Goal: Task Accomplishment & Management: Manage account settings

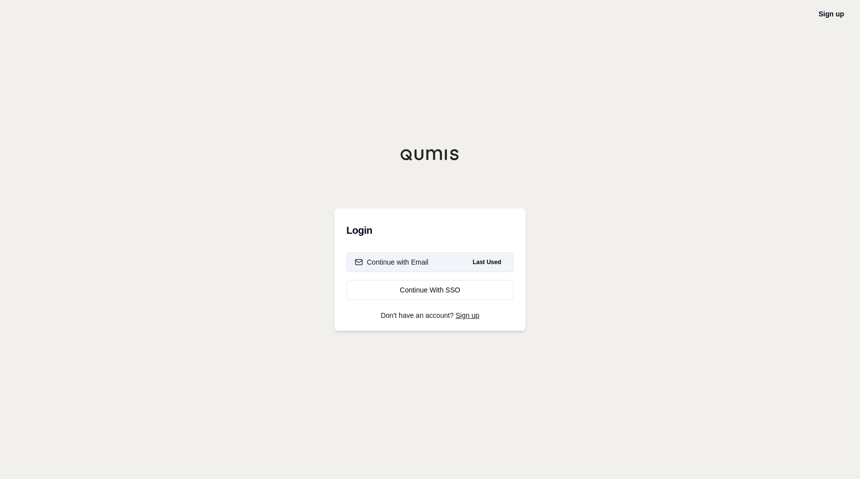
click at [417, 266] on div "Continue with Email" at bounding box center [392, 262] width 74 height 10
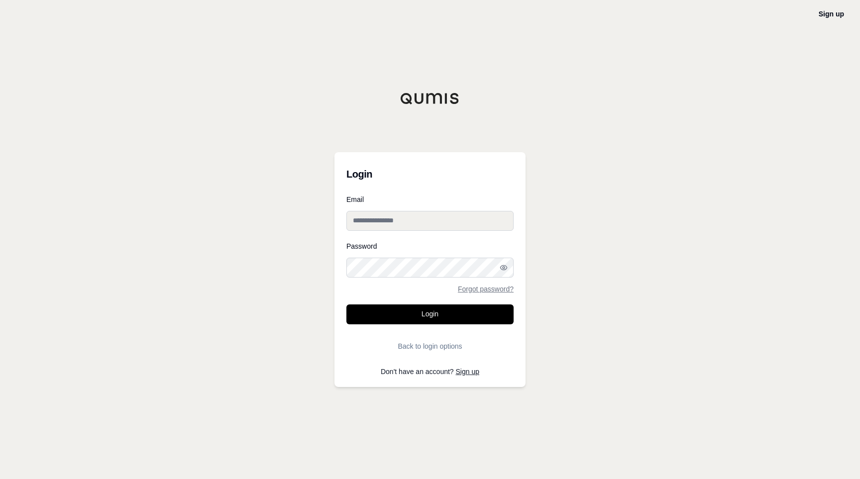
type input "**********"
click at [430, 314] on button "Login" at bounding box center [429, 315] width 167 height 20
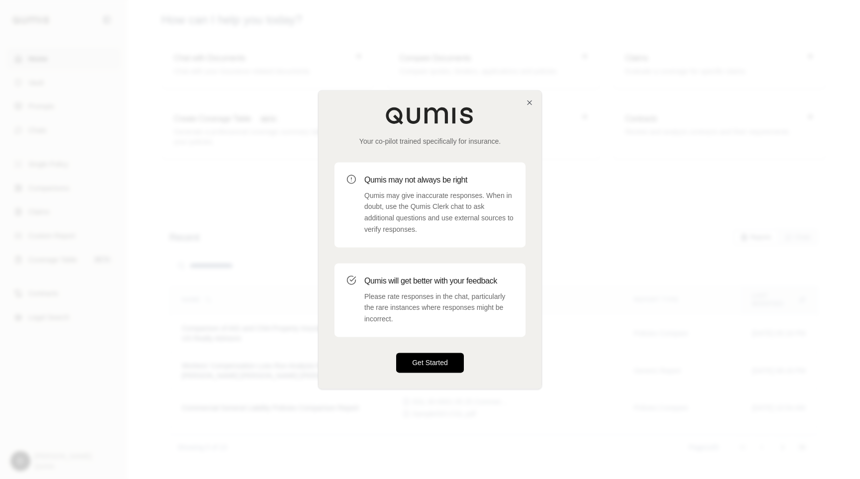
click at [438, 360] on button "Get Started" at bounding box center [430, 363] width 68 height 20
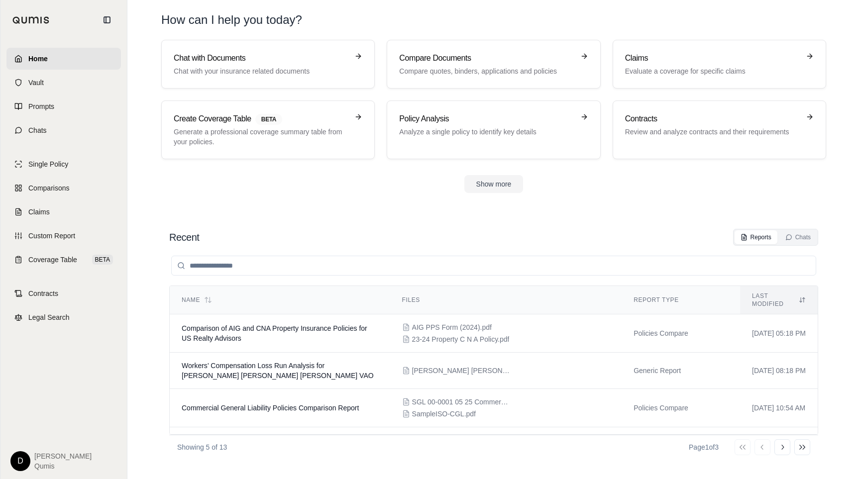
click at [16, 462] on html "Home Vault Prompts Chats Single Policy Comparisons Claims Custom Report Coverag…" at bounding box center [430, 239] width 860 height 479
click at [46, 387] on link "Site Admin Portal" at bounding box center [43, 387] width 82 height 16
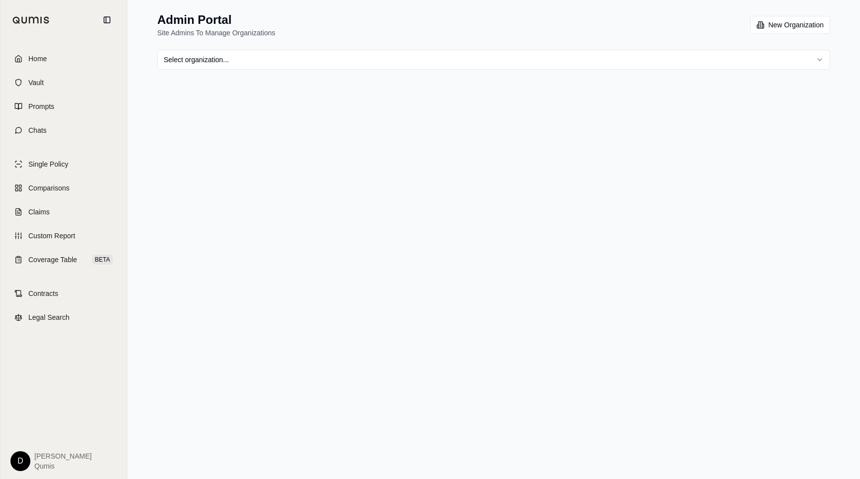
click at [285, 60] on html "Home Vault Prompts Chats Single Policy Comparisons Claims Custom Report Coverag…" at bounding box center [430, 239] width 860 height 479
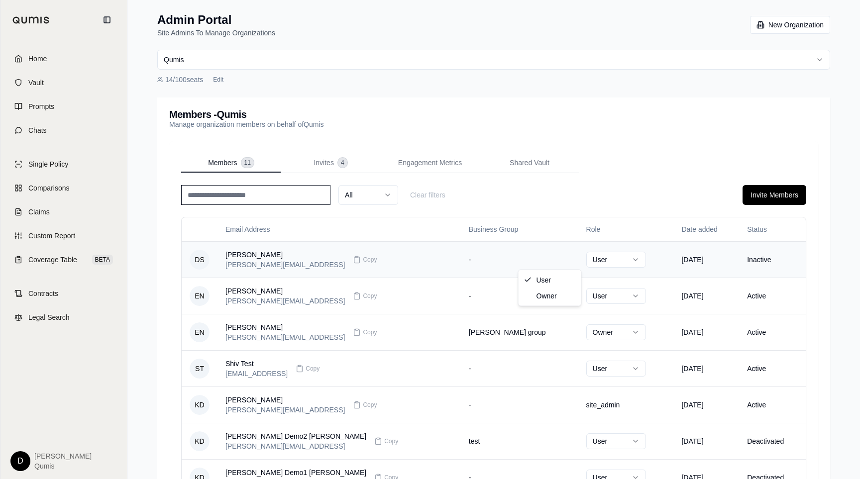
click at [529, 259] on html "Home Vault Prompts Chats Single Policy Comparisons Claims Custom Report Coverag…" at bounding box center [430, 345] width 860 height 690
click at [575, 197] on html "Home Vault Prompts Chats Single Policy Comparisons Claims Custom Report Coverag…" at bounding box center [430, 345] width 860 height 690
click at [591, 195] on div "All Clear filters Invite Members" at bounding box center [493, 195] width 625 height 20
click at [280, 62] on html "Home Vault Prompts Chats Single Policy Comparisons Claims Custom Report Coverag…" at bounding box center [430, 345] width 860 height 690
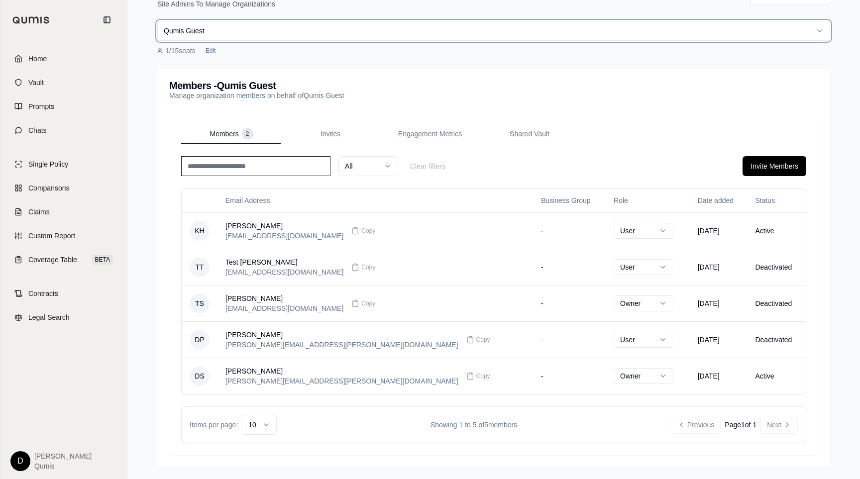
scroll to position [29, 0]
click at [766, 169] on button "Invite Members" at bounding box center [774, 166] width 64 height 20
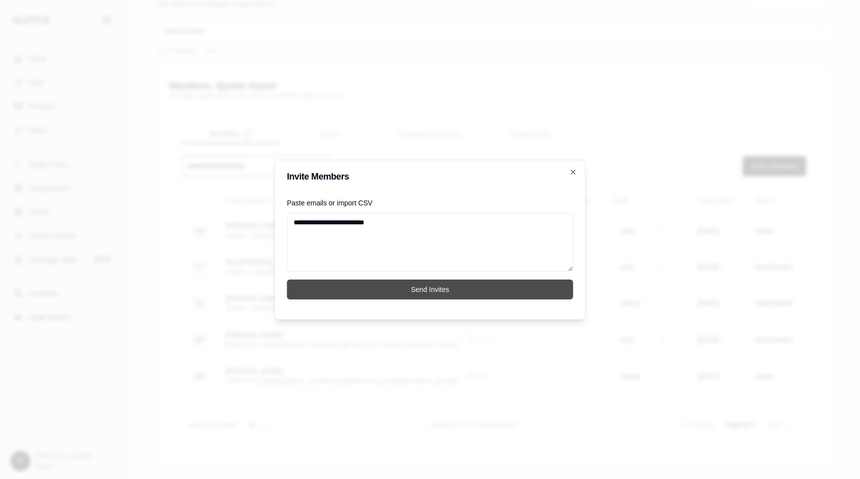
type textarea "**********"
click at [470, 284] on button "Send Invites" at bounding box center [430, 290] width 286 height 20
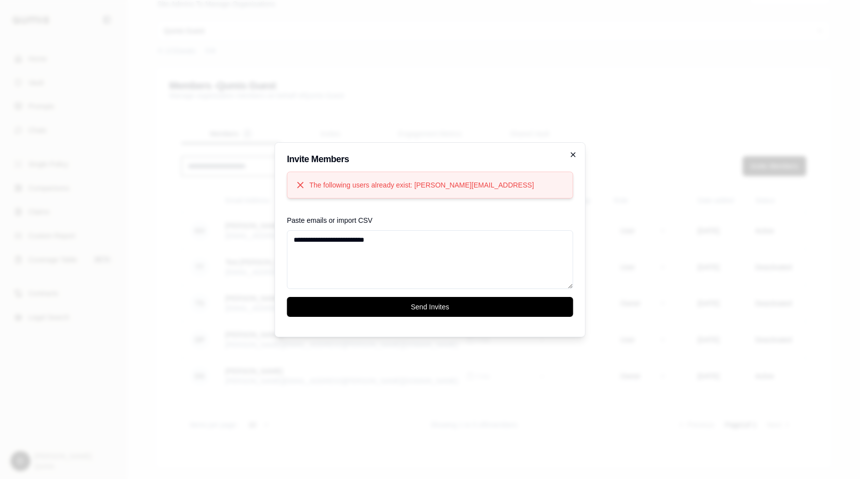
click at [574, 153] on icon "button" at bounding box center [573, 155] width 4 height 4
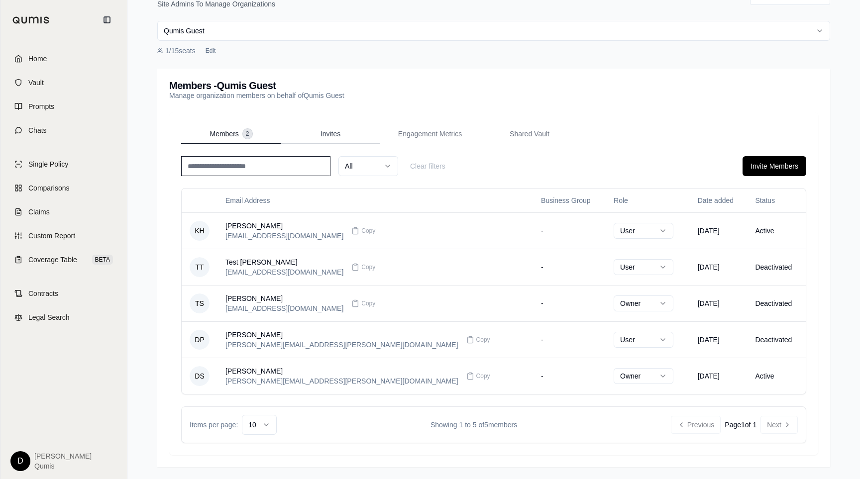
click at [333, 131] on div "Members - Qumis Guest Manage organization members on behalf of Qumis Guest Memb…" at bounding box center [493, 268] width 673 height 399
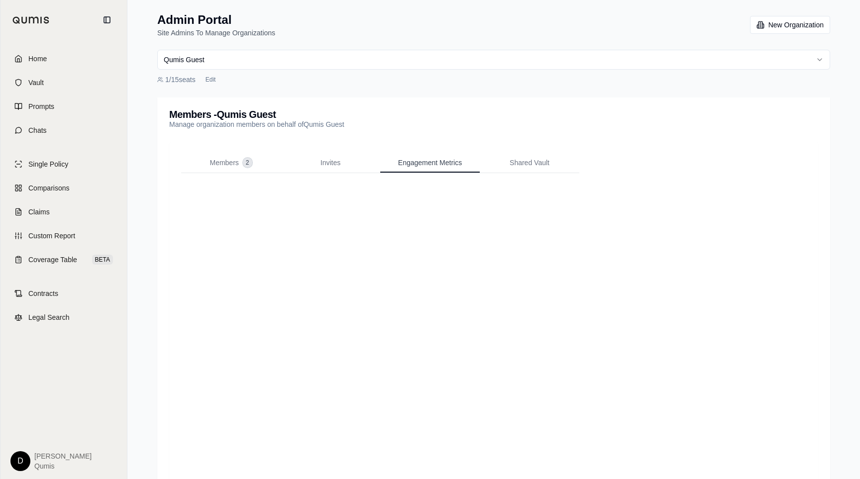
click at [422, 167] on span "Engagement Metrics" at bounding box center [430, 163] width 64 height 10
click at [219, 162] on span "Members" at bounding box center [223, 163] width 29 height 10
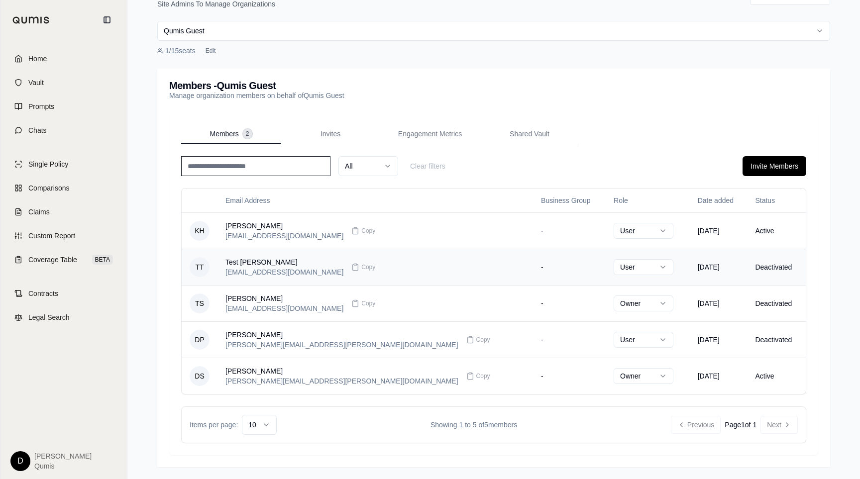
scroll to position [29, 0]
click at [767, 167] on button "Invite Members" at bounding box center [774, 166] width 64 height 20
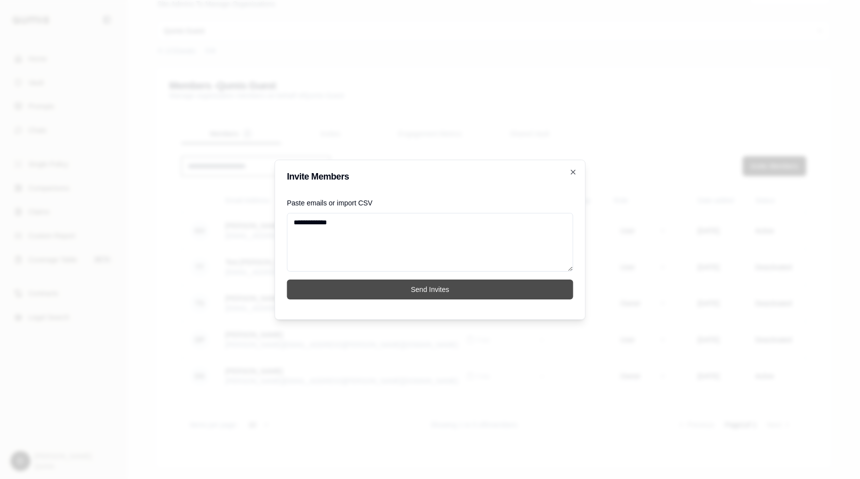
click at [453, 292] on button "Send Invites" at bounding box center [430, 290] width 286 height 20
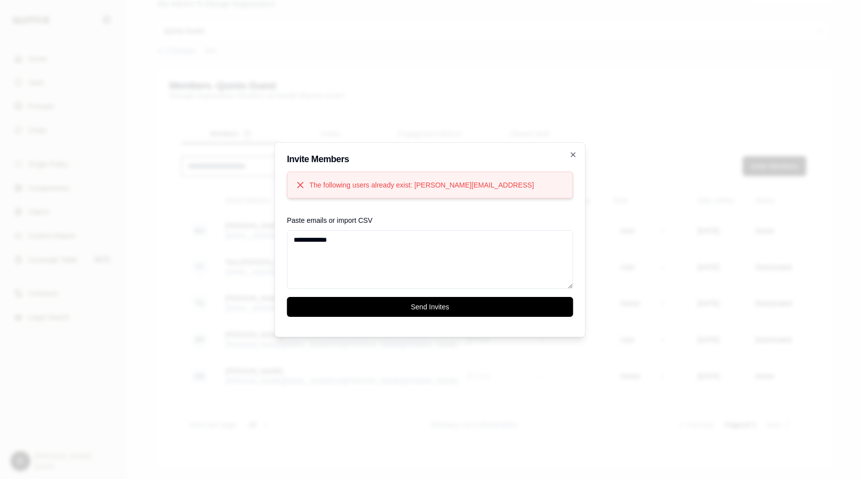
click at [373, 233] on textarea "**********" at bounding box center [430, 259] width 286 height 59
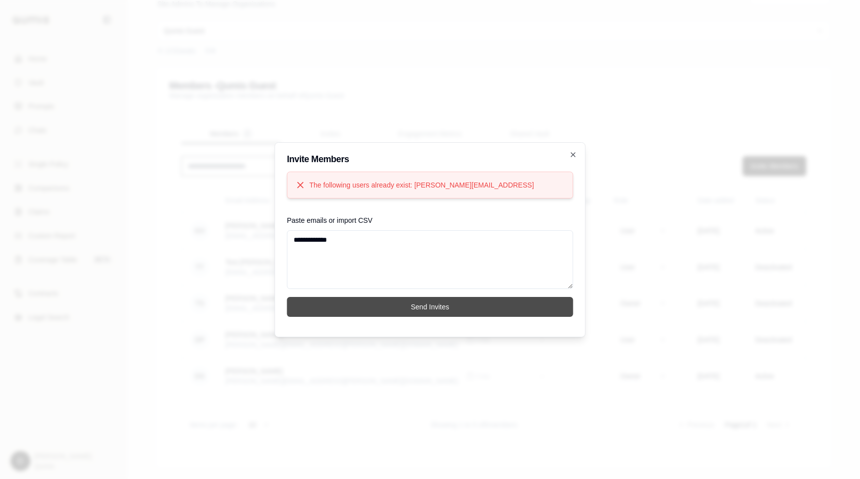
type textarea "**********"
click at [382, 310] on button "Send Invites" at bounding box center [430, 307] width 286 height 20
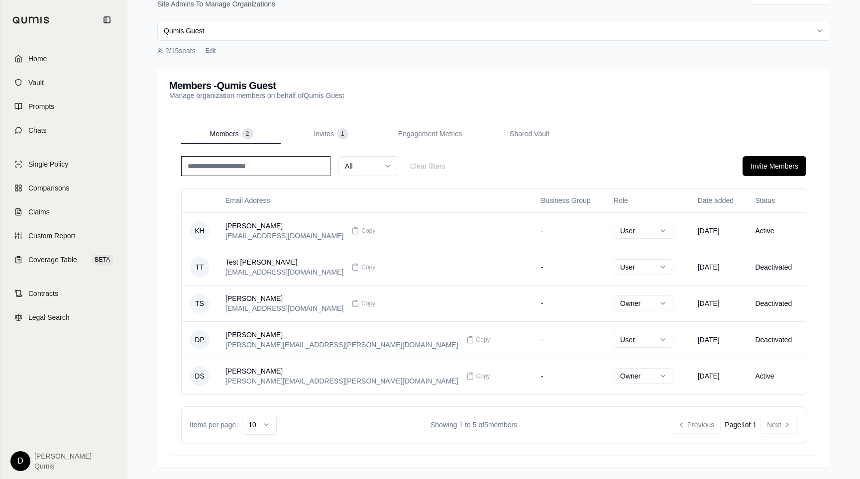
click at [240, 37] on html "Home Vault Prompts Chats Single Policy Comparisons Claims Custom Report Coverag…" at bounding box center [430, 225] width 860 height 508
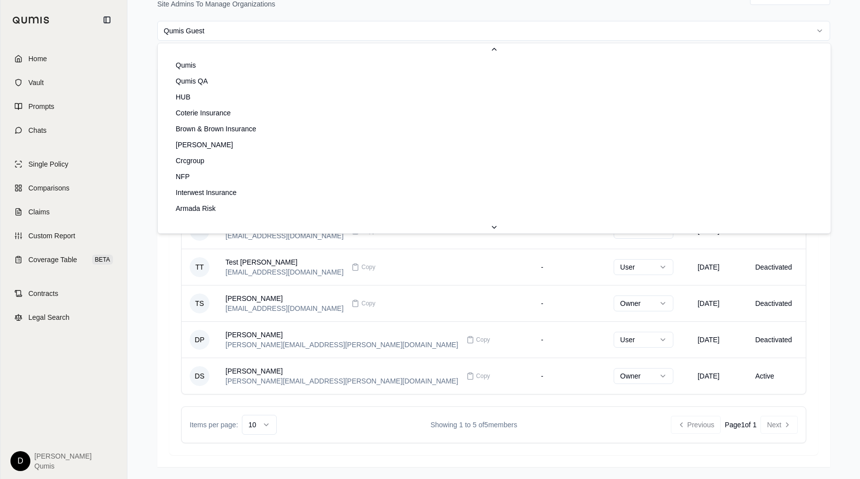
scroll to position [393, 0]
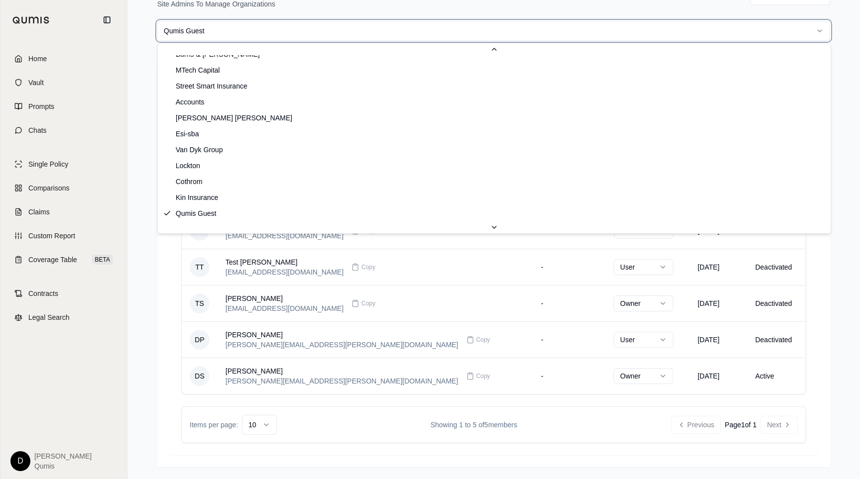
click at [243, 31] on html "Home Vault Prompts Chats Single Policy Comparisons Claims Custom Report Coverag…" at bounding box center [430, 225] width 860 height 508
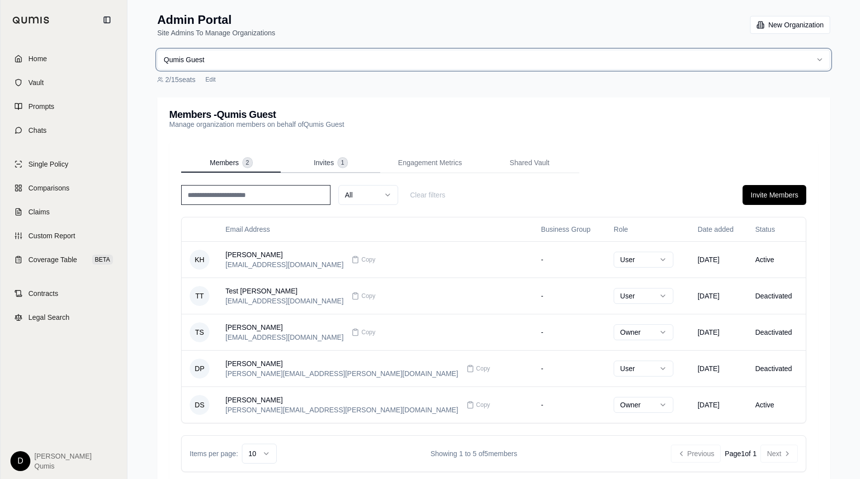
scroll to position [0, 0]
click at [335, 165] on div "Invites 1" at bounding box center [329, 163] width 33 height 10
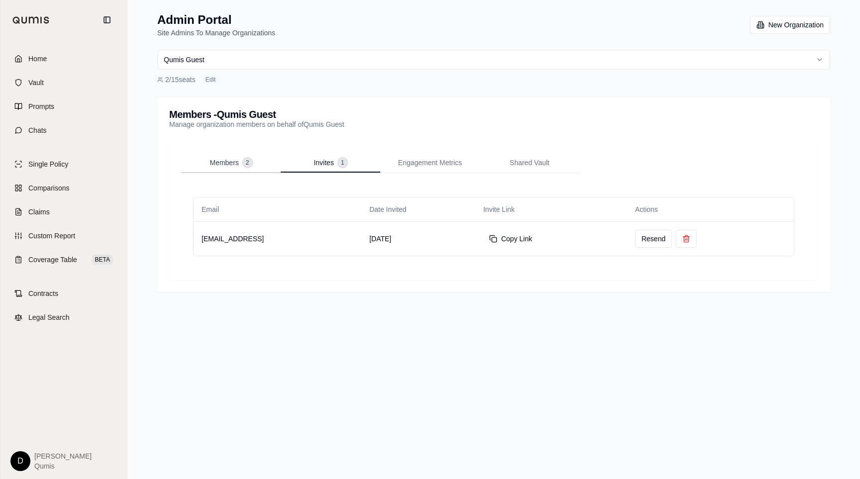
click at [240, 164] on div "Members 2" at bounding box center [230, 163] width 42 height 10
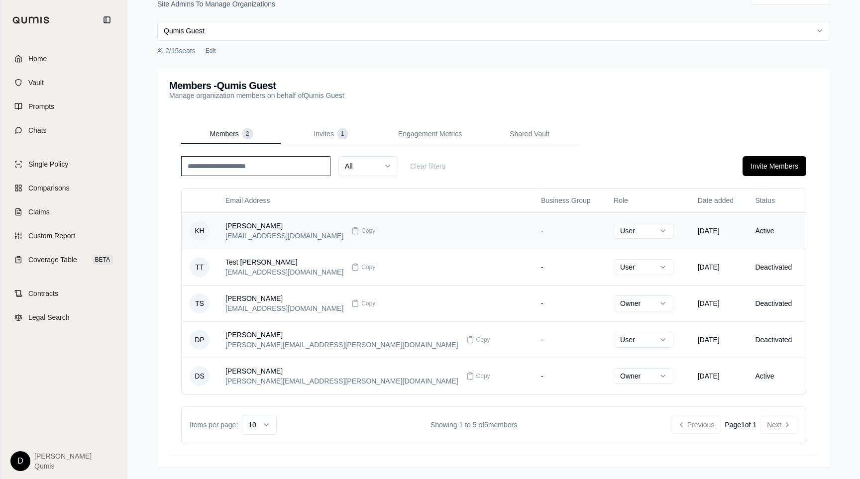
scroll to position [29, 0]
click at [776, 167] on button "Invite Members" at bounding box center [774, 166] width 64 height 20
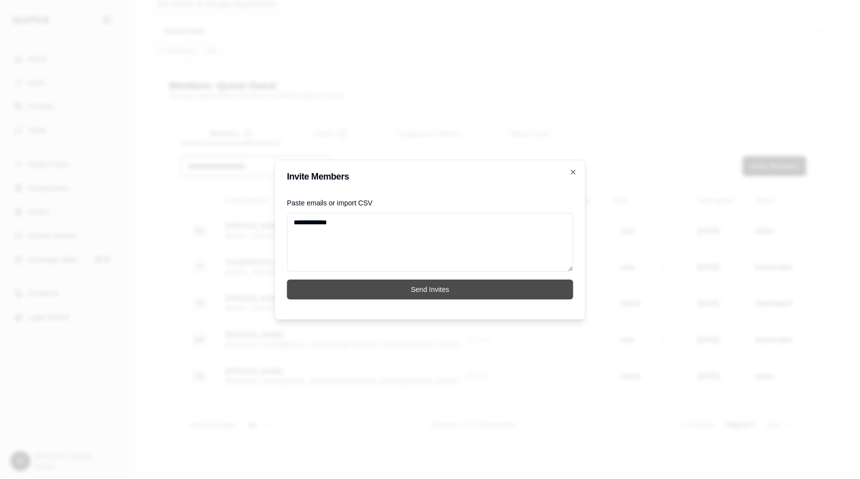
type textarea "**********"
click at [503, 287] on button "Send Invites" at bounding box center [430, 290] width 286 height 20
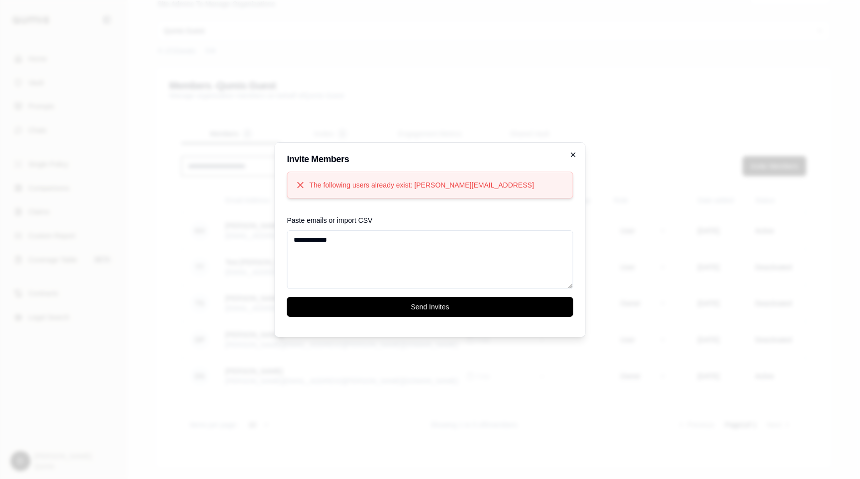
click at [573, 155] on icon "button" at bounding box center [573, 155] width 8 height 8
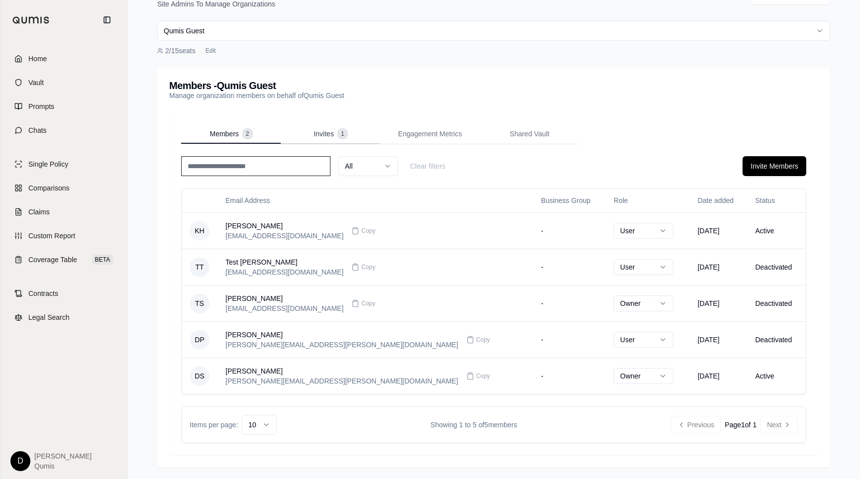
click at [309, 133] on div "Members - Qumis Guest Manage organization members on behalf of Qumis Guest Memb…" at bounding box center [493, 268] width 673 height 399
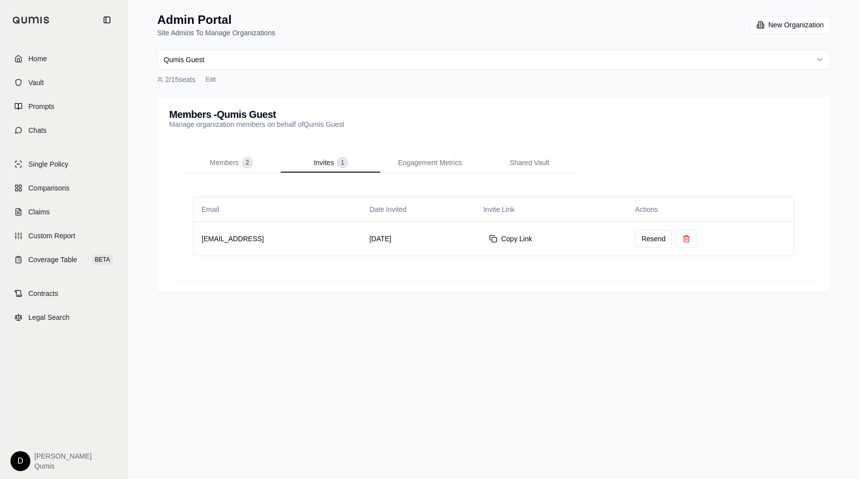
click at [239, 151] on div "Members 2 Invites 1 Engagement Metrics Shared Vault Email Date Invited Invite L…" at bounding box center [493, 210] width 649 height 139
click at [227, 163] on span "Members" at bounding box center [223, 163] width 29 height 10
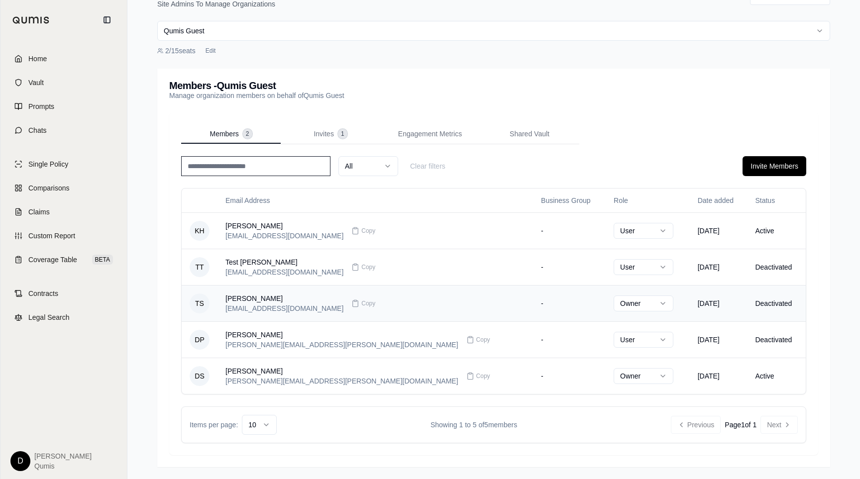
scroll to position [29, 0]
